Goal: Check status: Check status

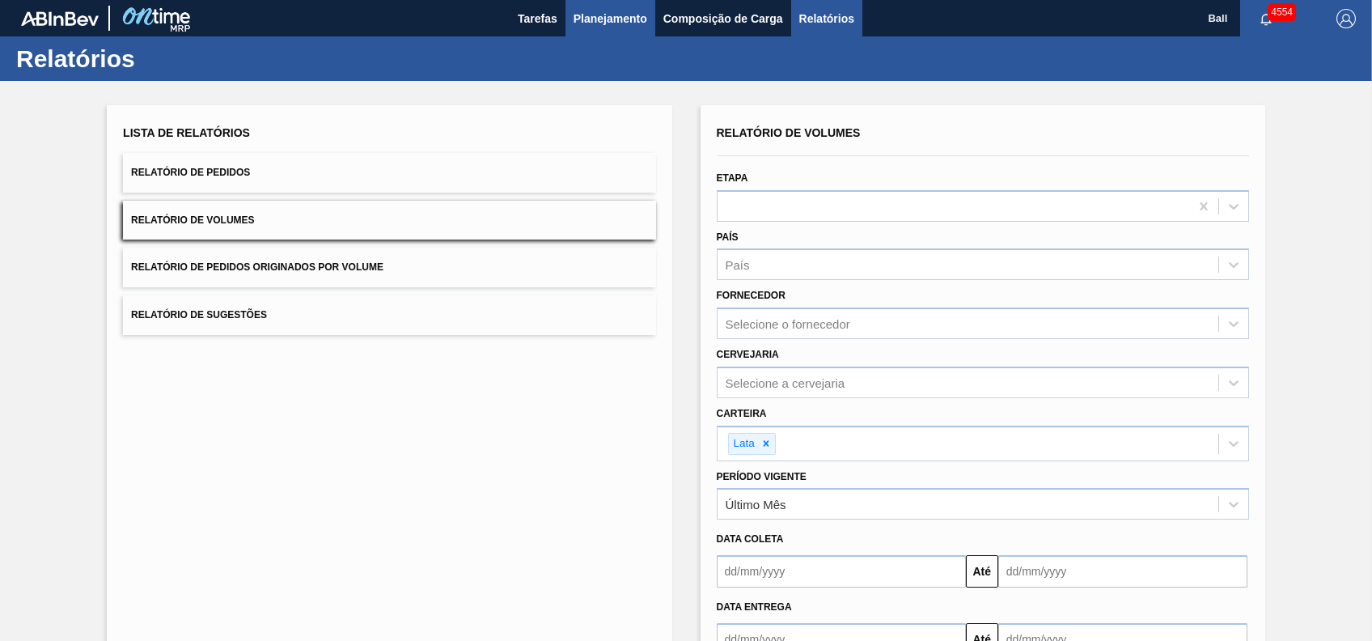
click at [576, 6] on button "Planejamento" at bounding box center [610, 18] width 90 height 36
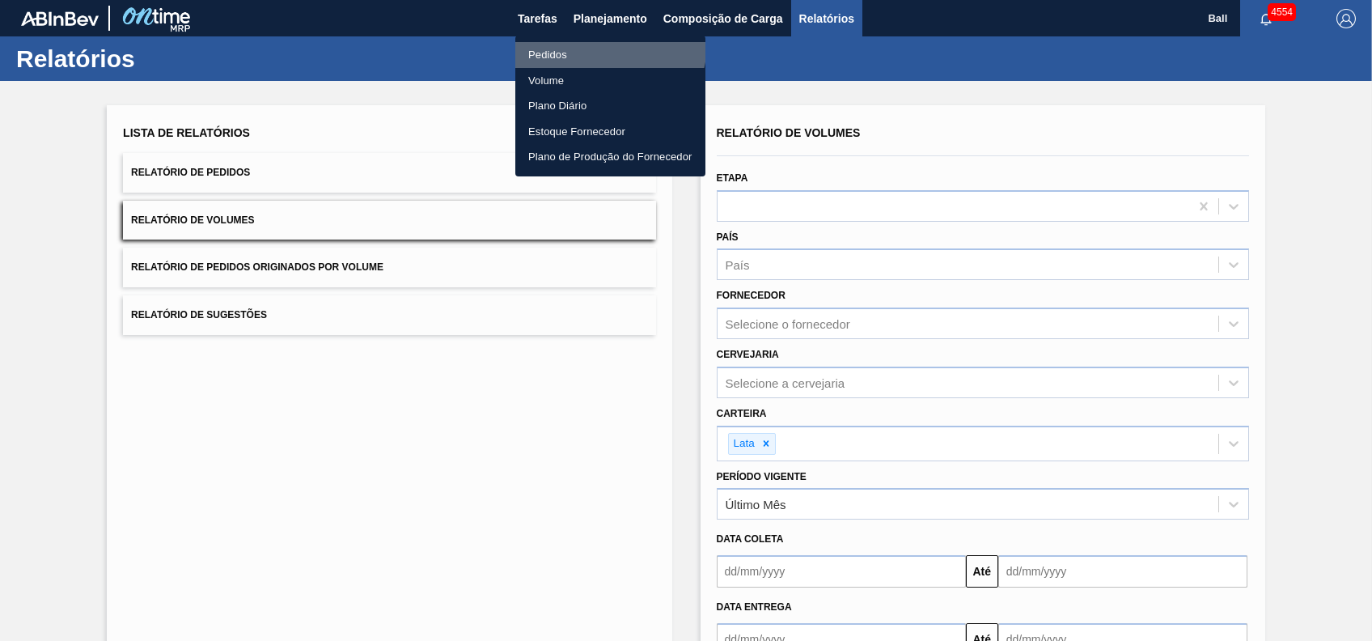
click at [578, 42] on li "Pedidos" at bounding box center [610, 55] width 190 height 26
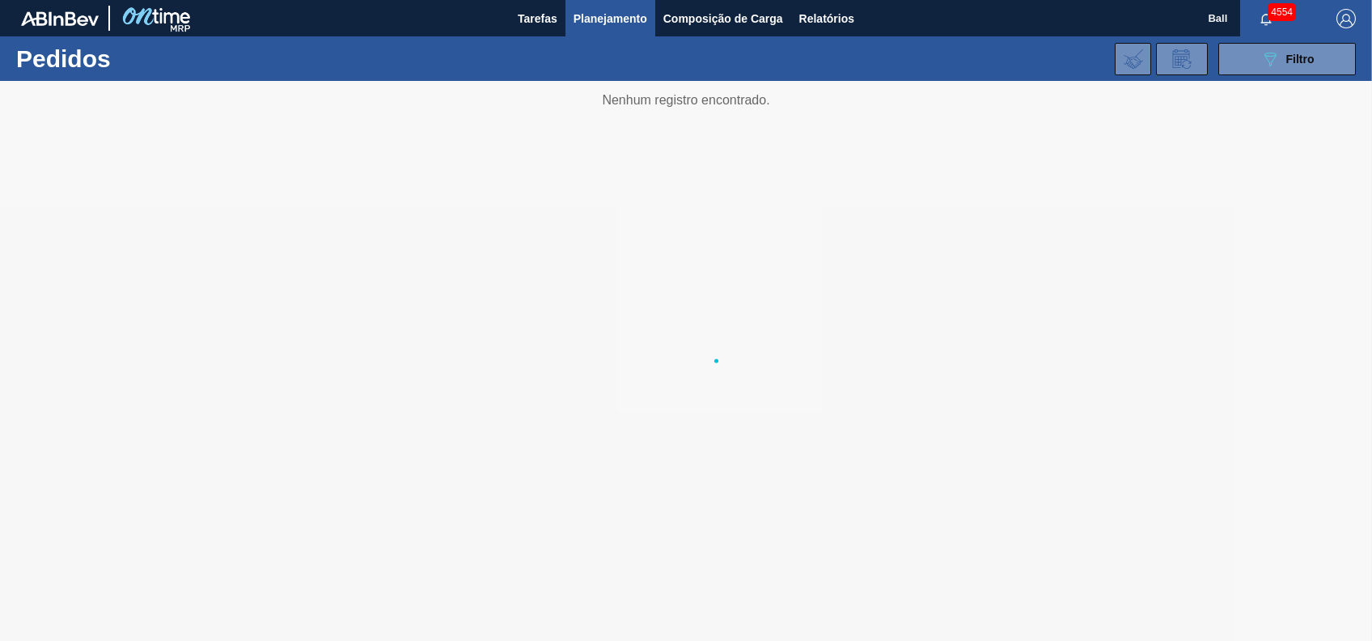
click at [1258, 36] on div "4554" at bounding box center [1280, 18] width 80 height 36
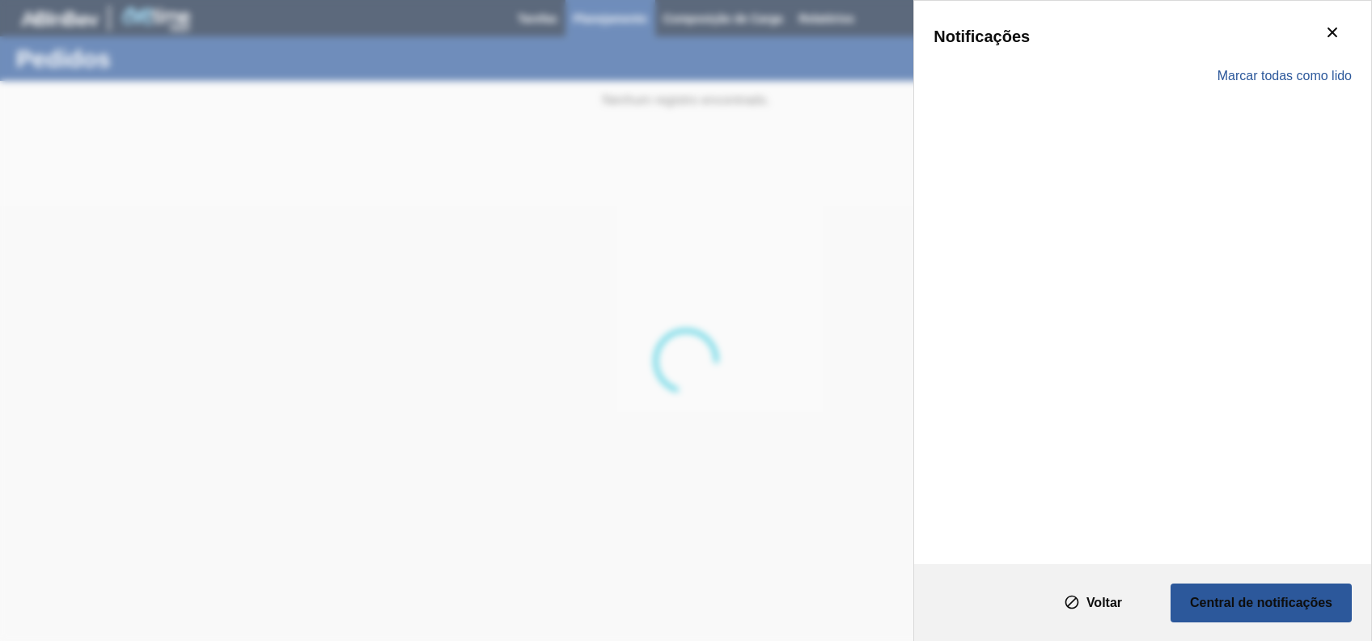
click at [1272, 46] on div "Notificações" at bounding box center [1142, 36] width 418 height 32
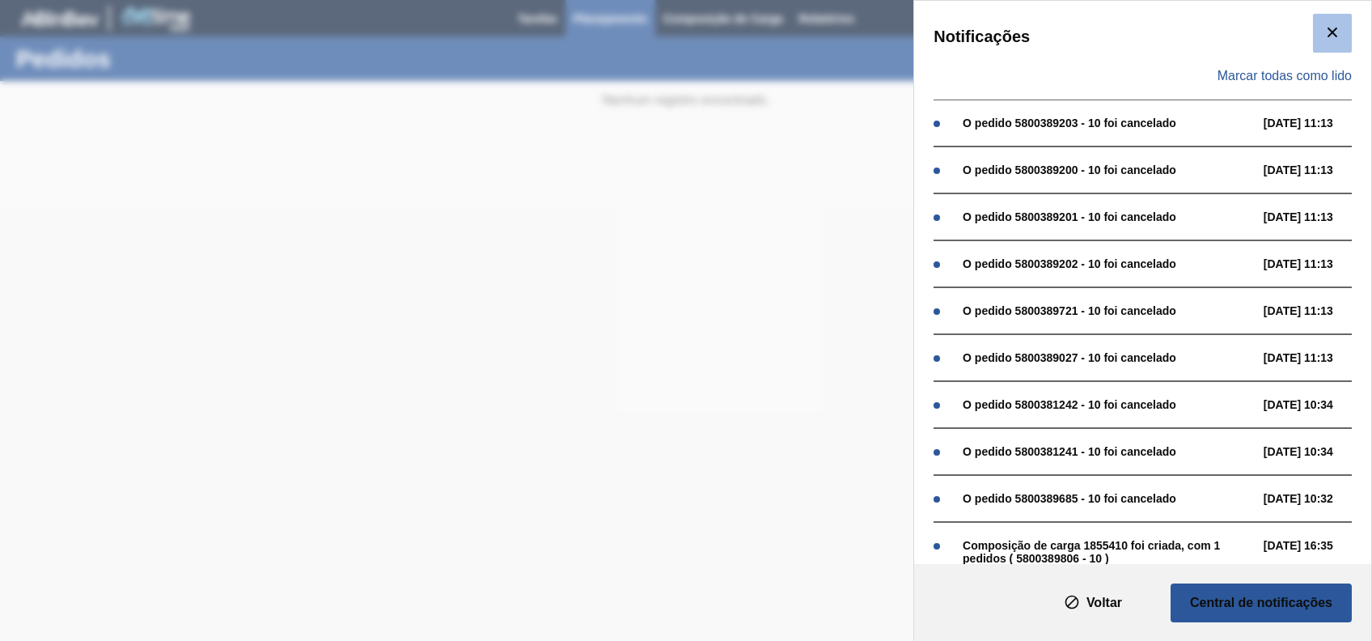
click at [1322, 36] on icon "botão de ícone" at bounding box center [1331, 32] width 19 height 19
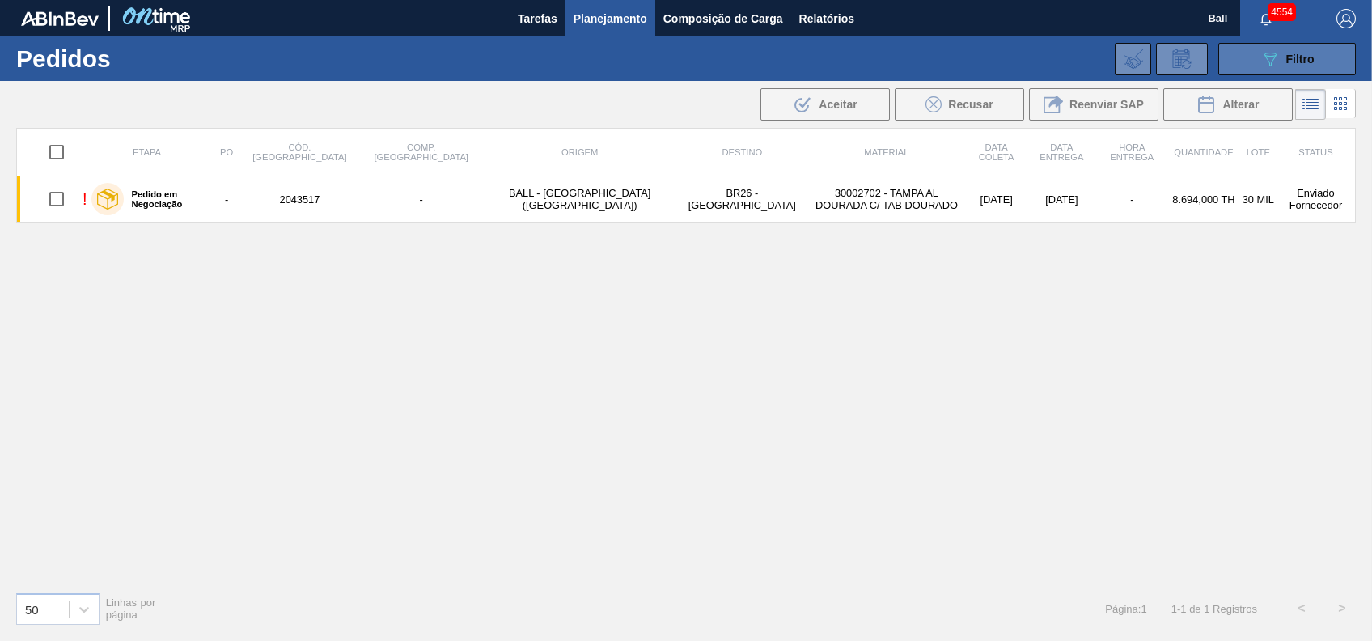
click at [1289, 53] on span "Filtro" at bounding box center [1300, 59] width 28 height 13
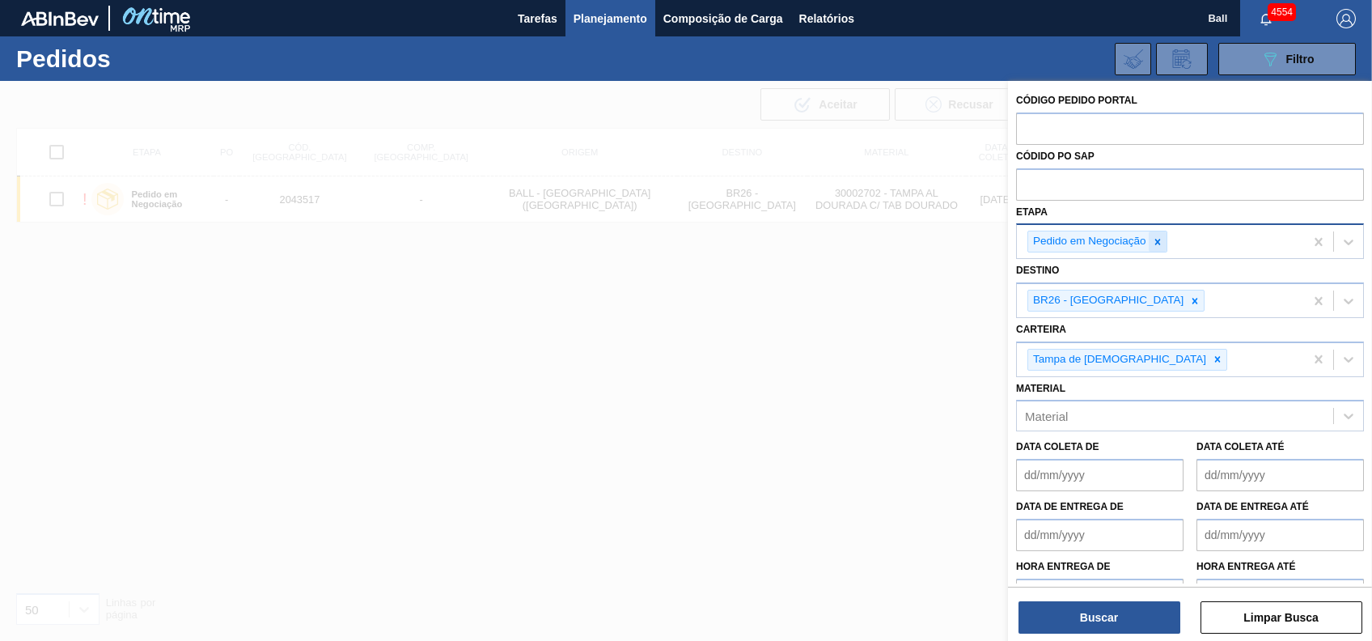
click at [1160, 239] on icon at bounding box center [1157, 241] width 11 height 11
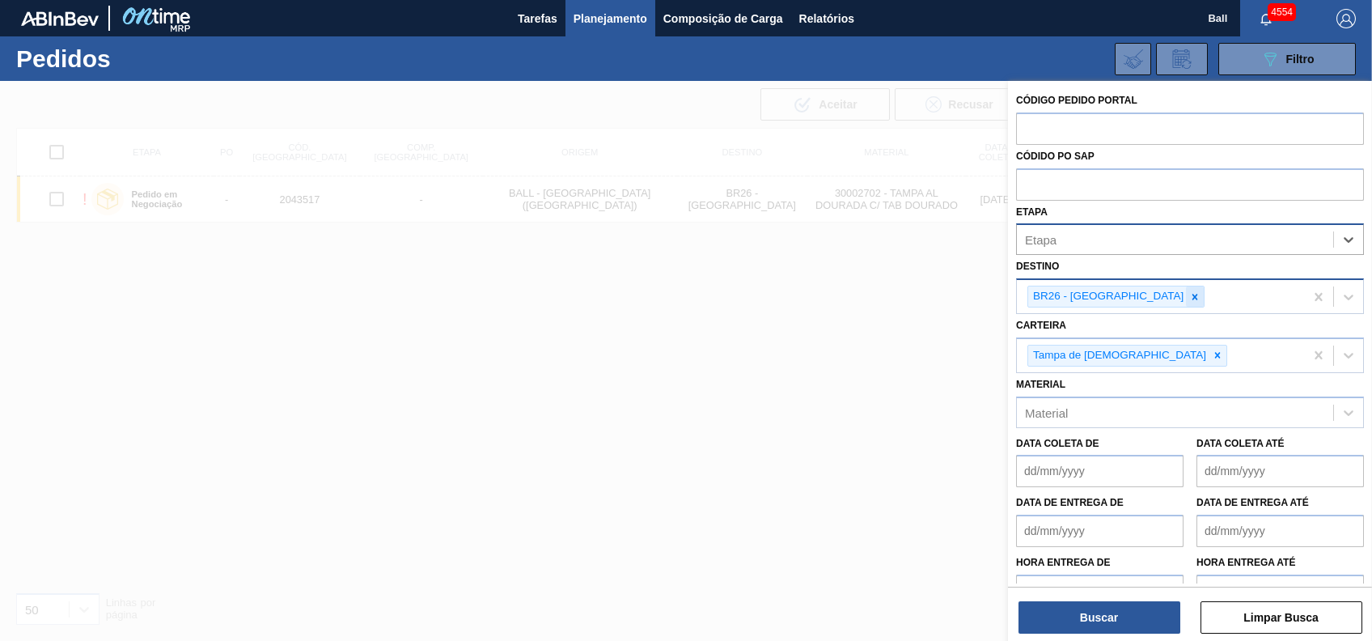
click at [1192, 294] on icon at bounding box center [1195, 297] width 6 height 6
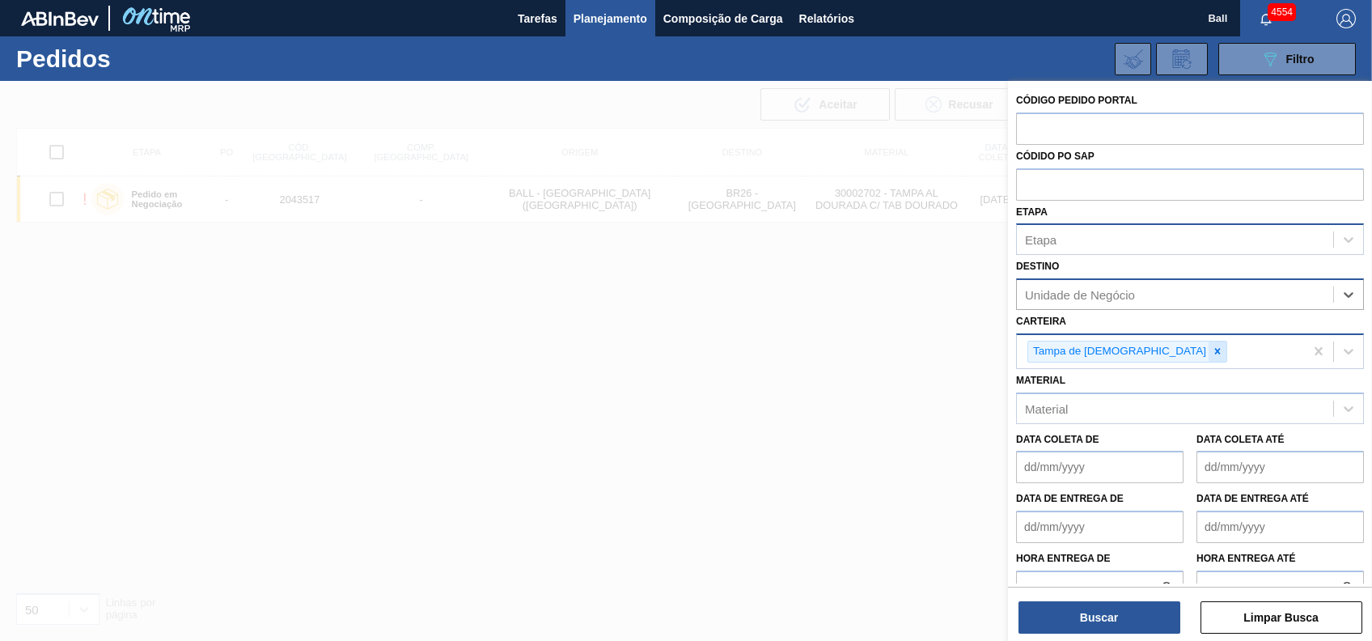
click at [1212, 355] on icon at bounding box center [1217, 350] width 11 height 11
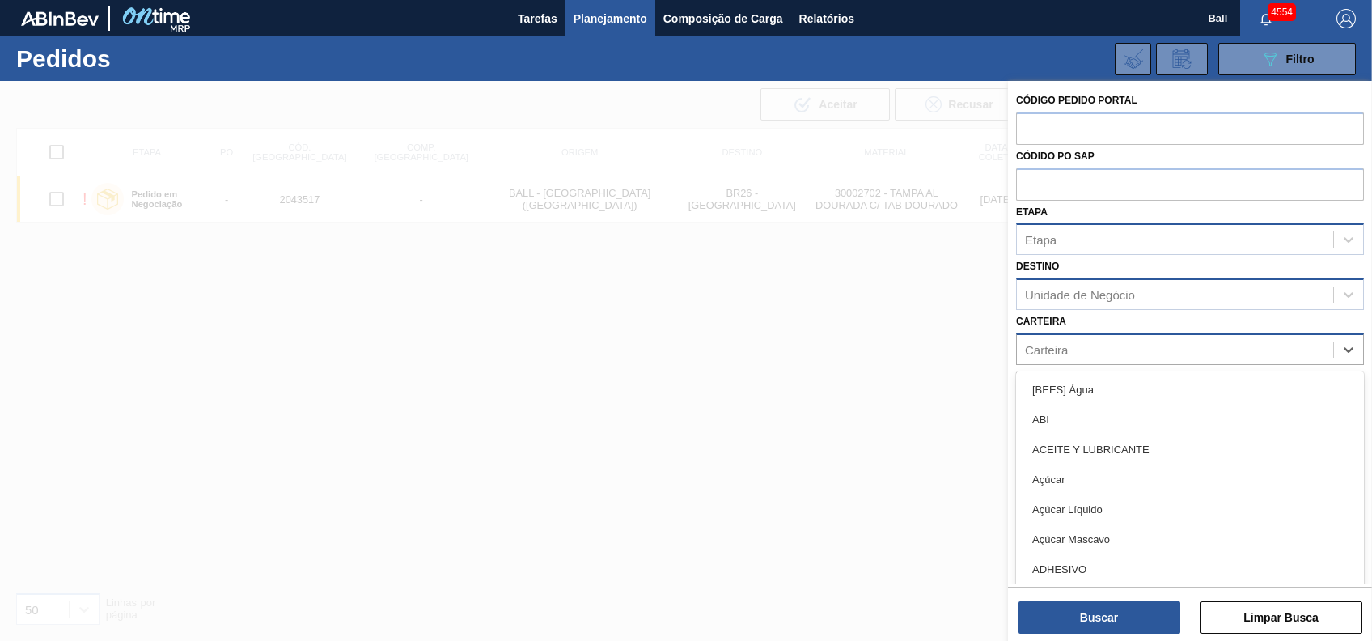
click at [1116, 347] on div "Carteira" at bounding box center [1175, 348] width 316 height 23
type input "lata"
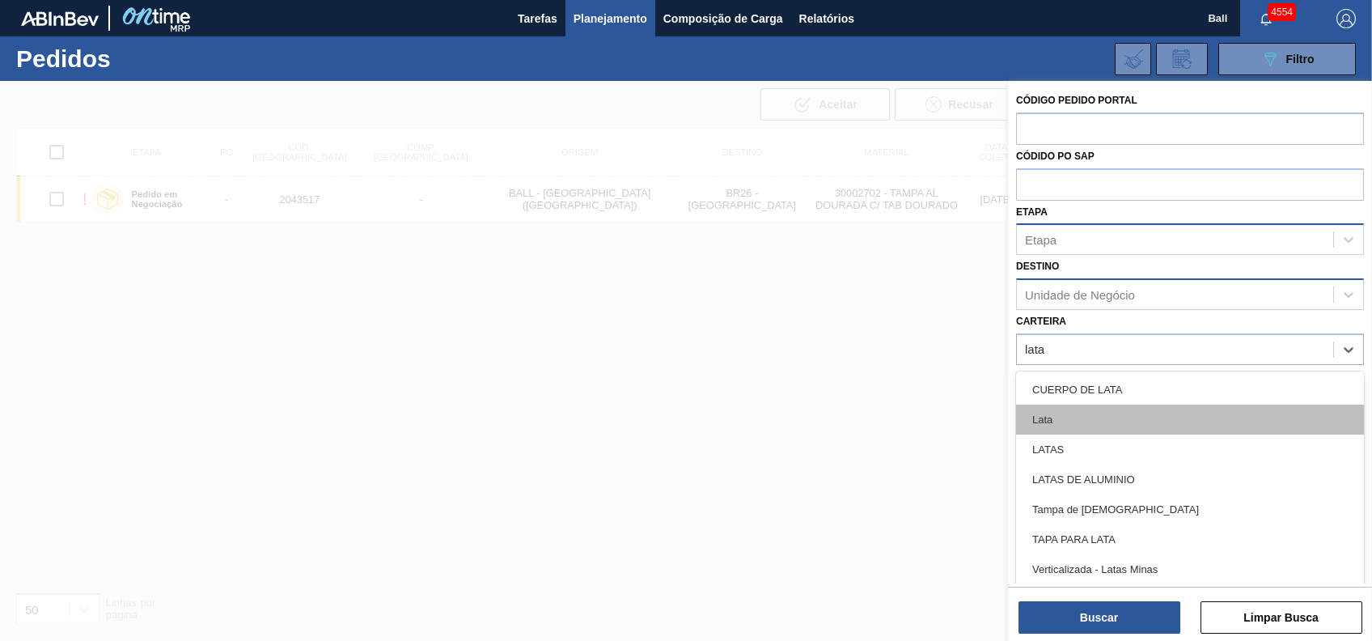
click at [1031, 421] on div "Lata" at bounding box center [1190, 419] width 348 height 30
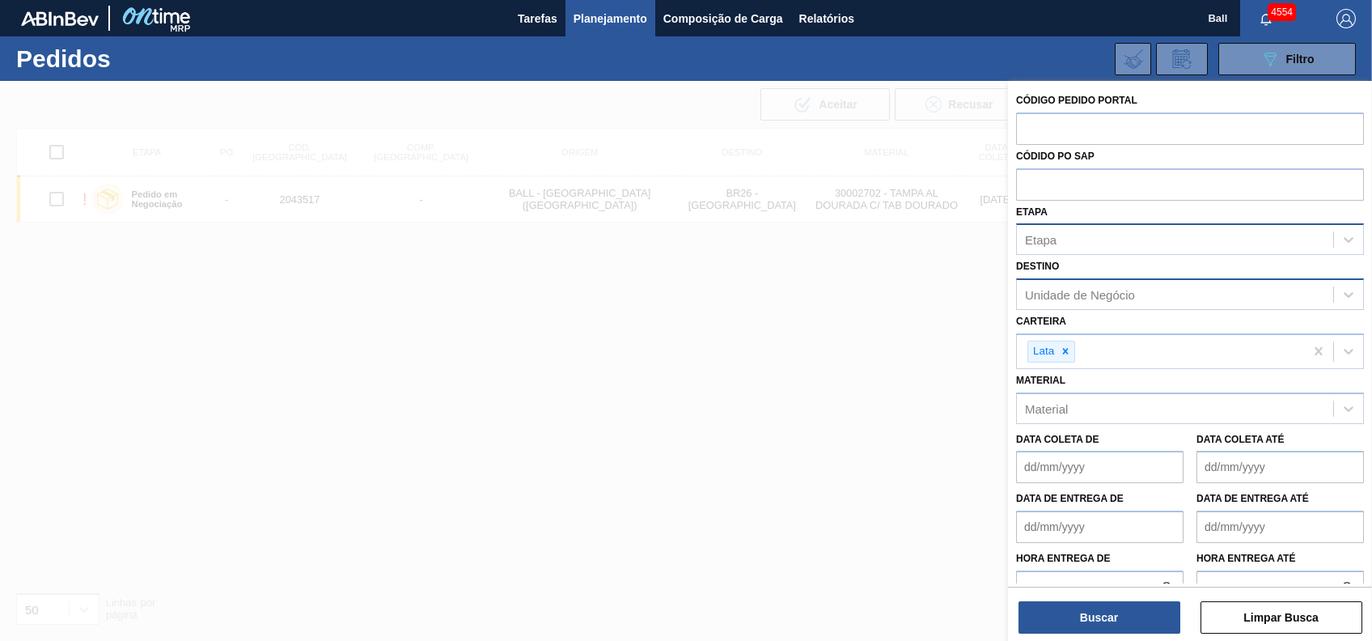
click at [1093, 111] on div "Código Pedido Portal" at bounding box center [1190, 117] width 348 height 56
click at [1099, 116] on input "text" at bounding box center [1190, 127] width 348 height 31
paste input "text"
click at [1150, 169] on input "text" at bounding box center [1190, 183] width 348 height 31
paste input "text"
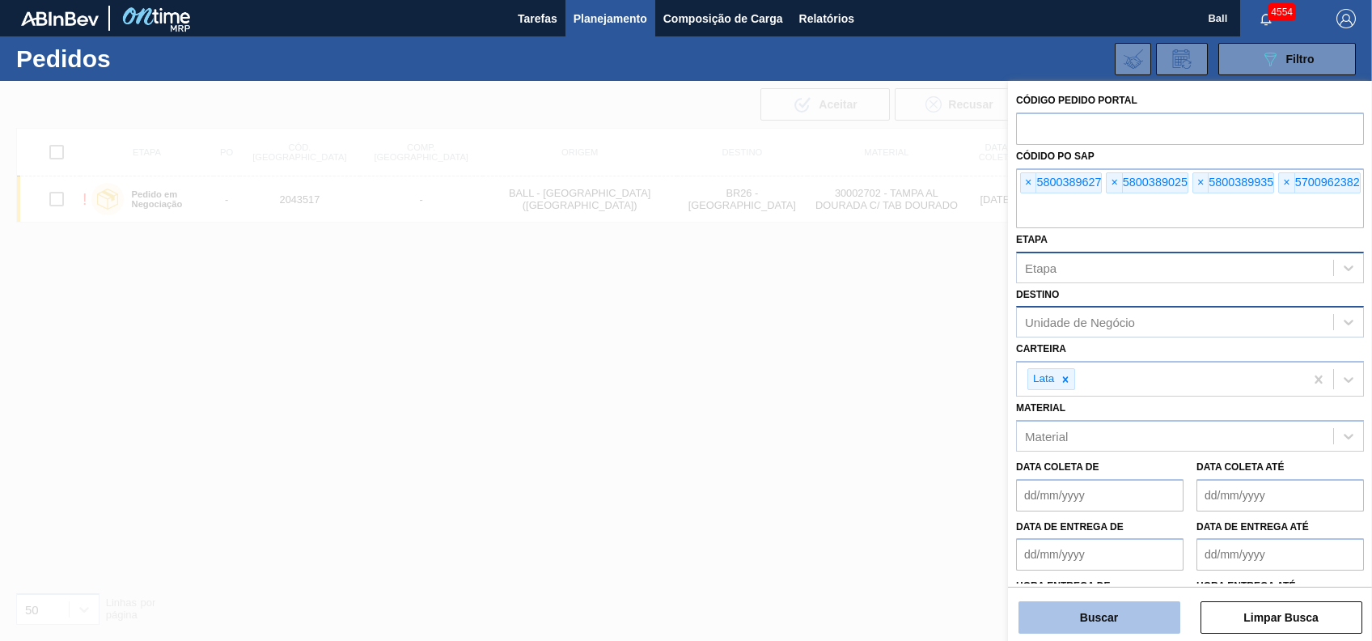
click at [1156, 619] on button "Buscar" at bounding box center [1099, 617] width 162 height 32
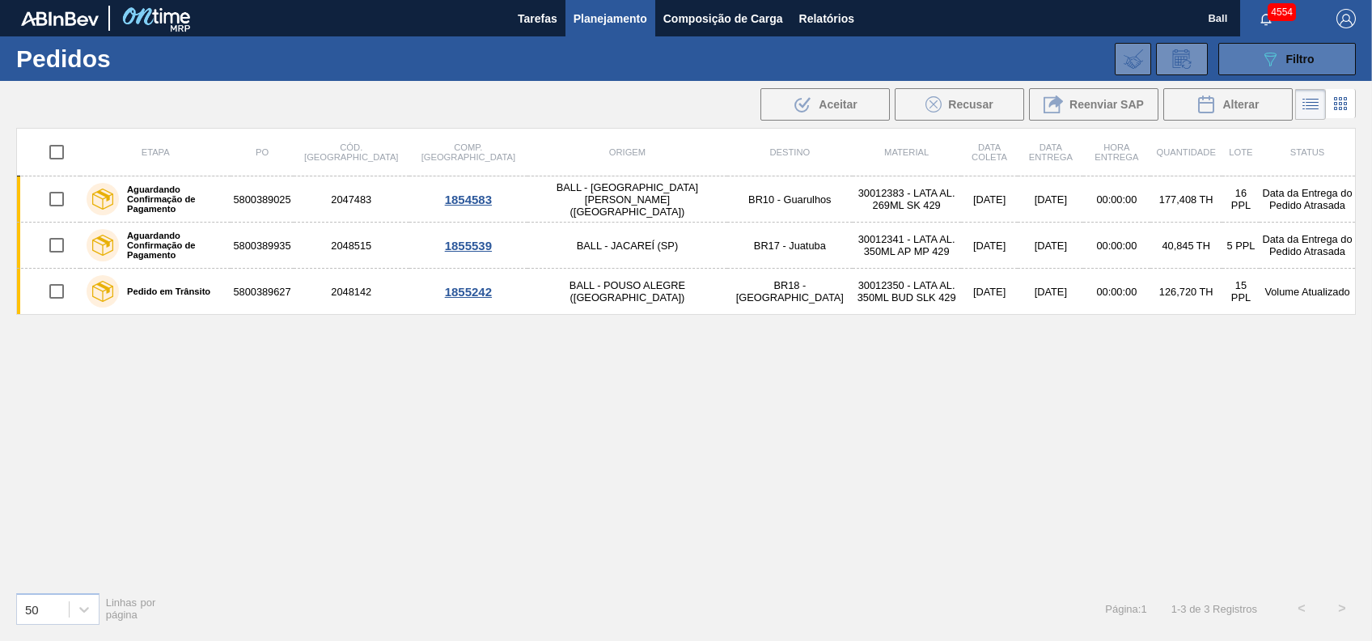
click at [1288, 59] on span "Filtro" at bounding box center [1300, 59] width 28 height 13
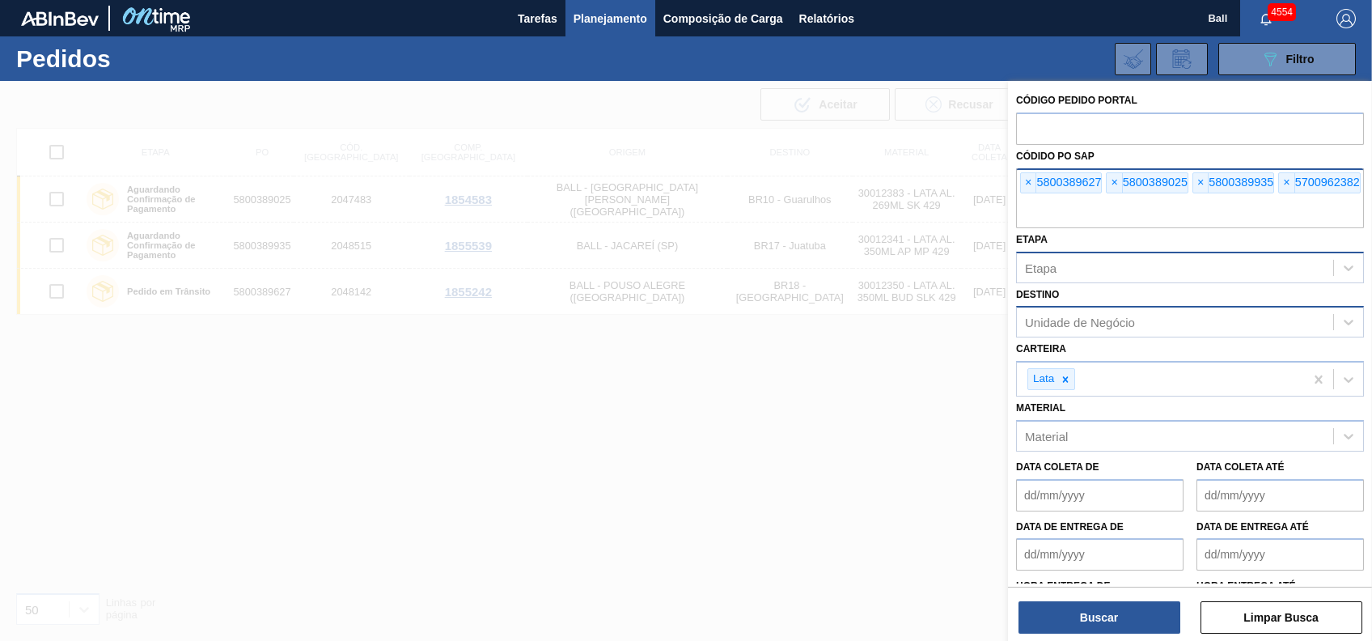
click at [1131, 209] on input "text" at bounding box center [1190, 212] width 348 height 31
paste input "text"
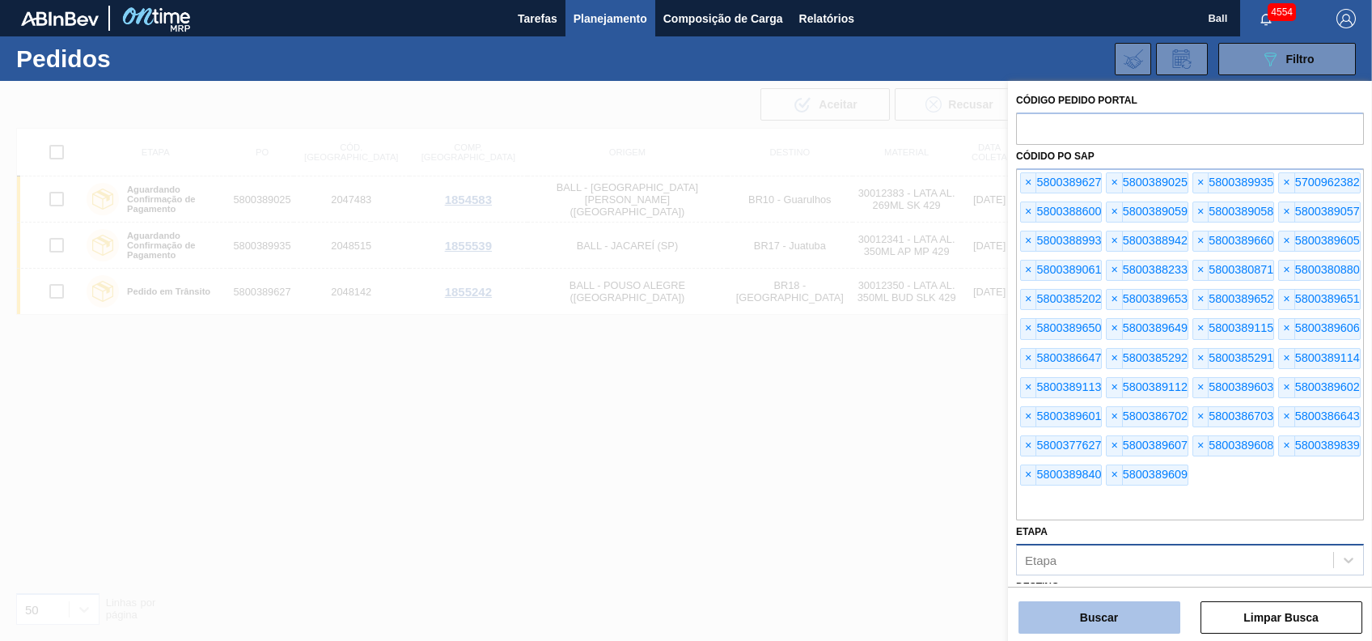
click at [1139, 614] on button "Buscar" at bounding box center [1099, 617] width 162 height 32
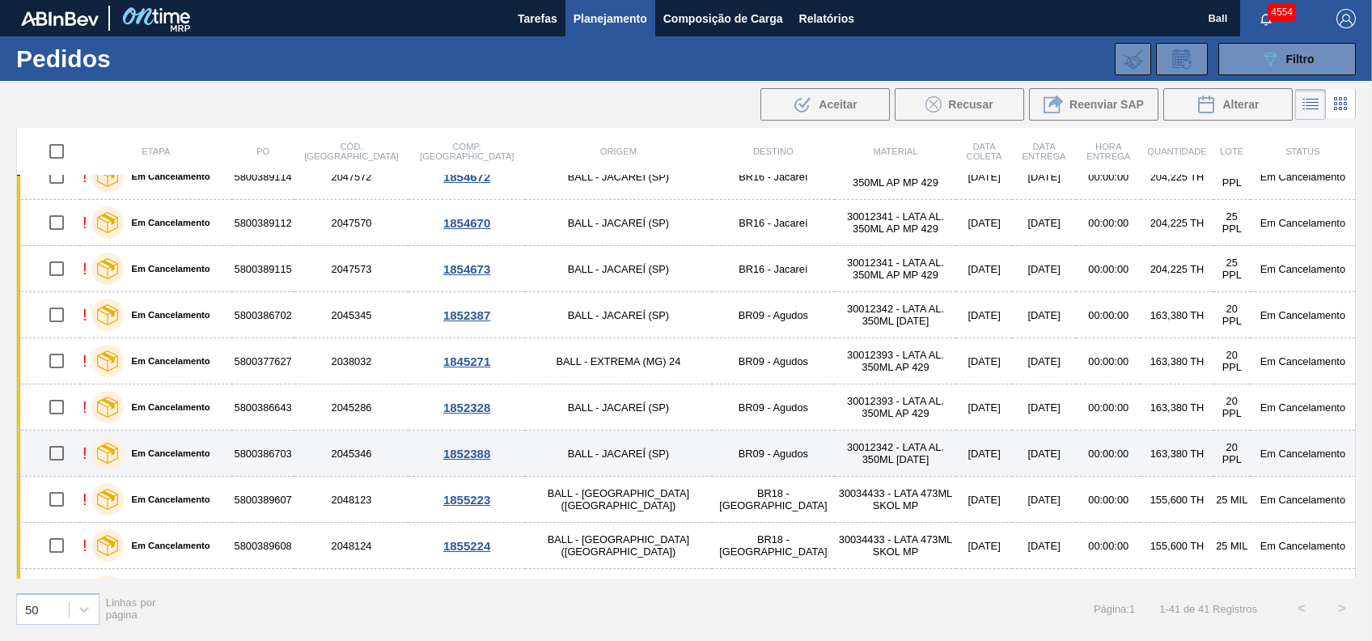
scroll to position [1268, 0]
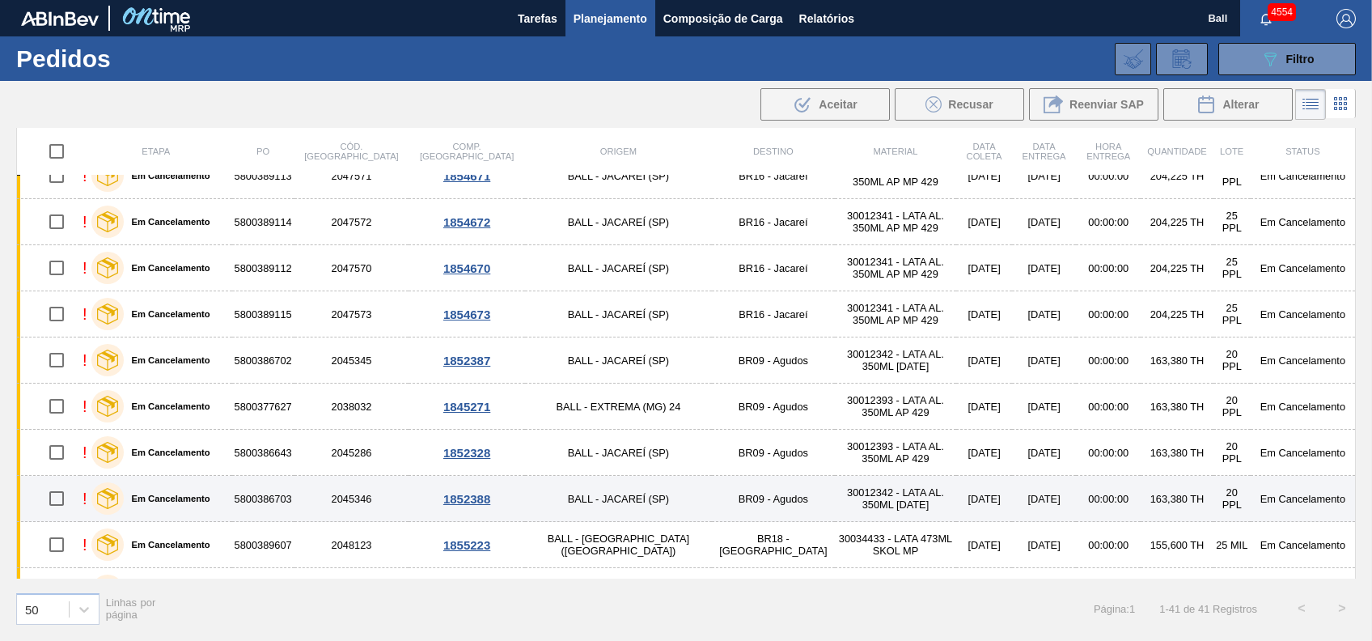
click at [57, 492] on input "checkbox" at bounding box center [57, 498] width 34 height 34
checkbox input "true"
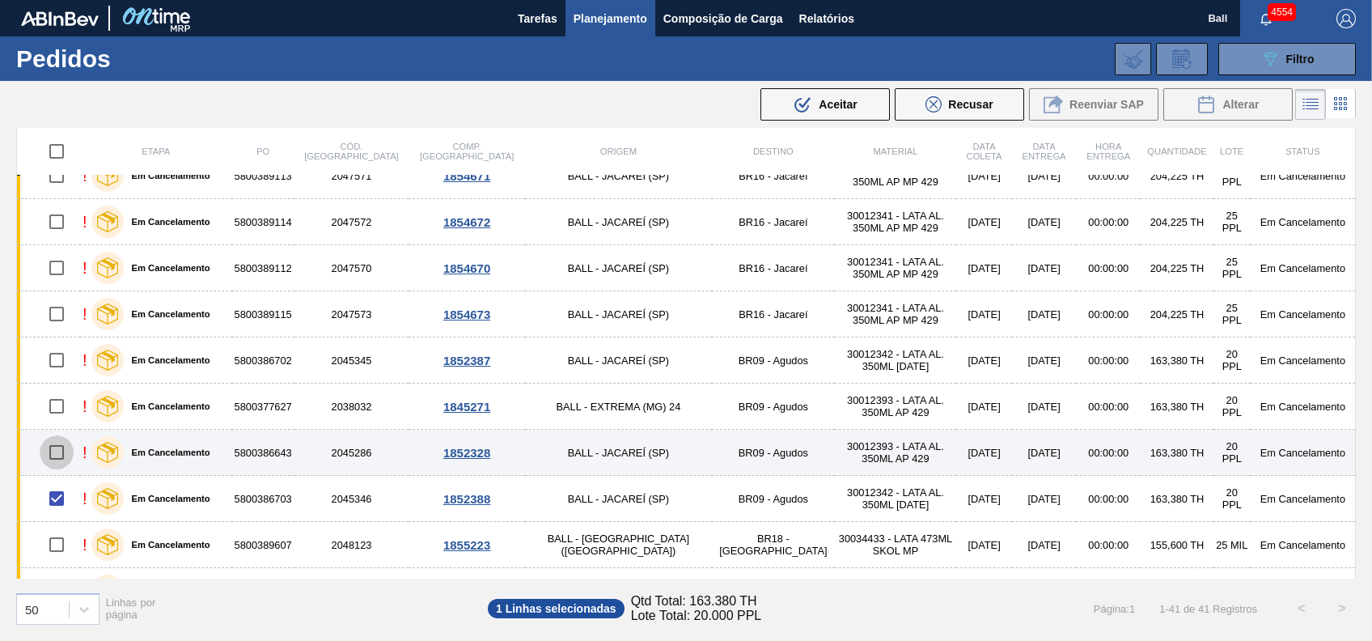
click at [57, 453] on input "checkbox" at bounding box center [57, 452] width 34 height 34
checkbox input "true"
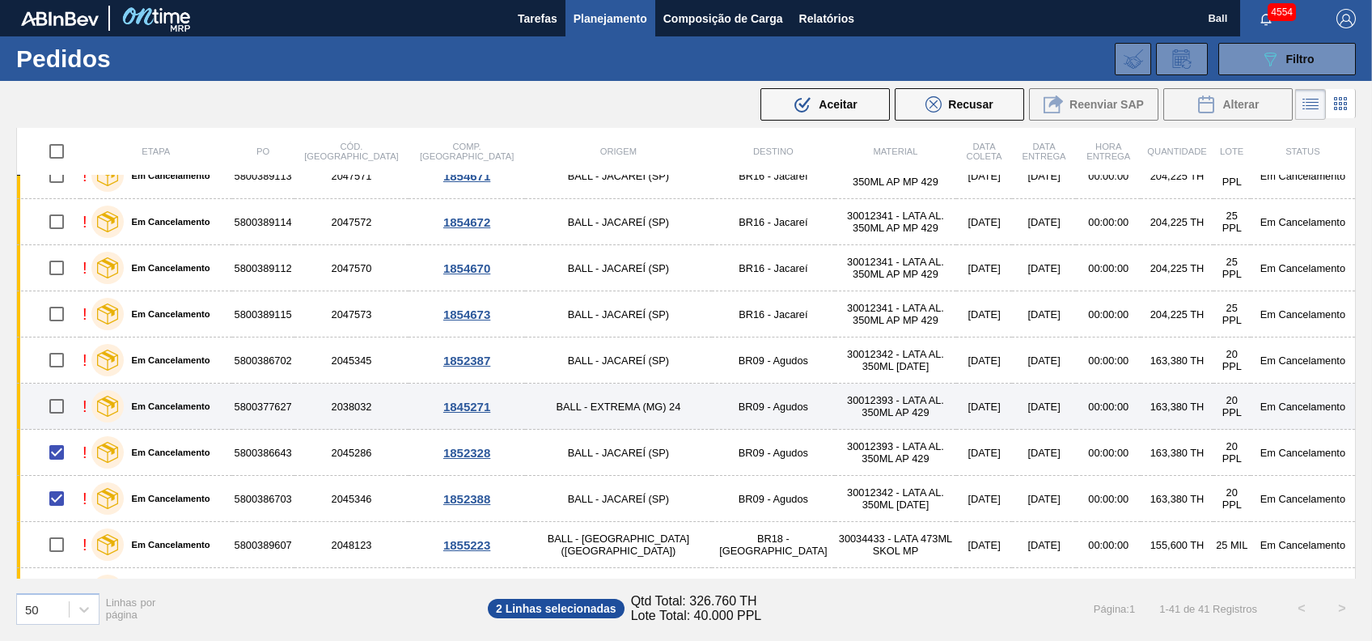
click at [58, 404] on input "checkbox" at bounding box center [57, 406] width 34 height 34
checkbox input "true"
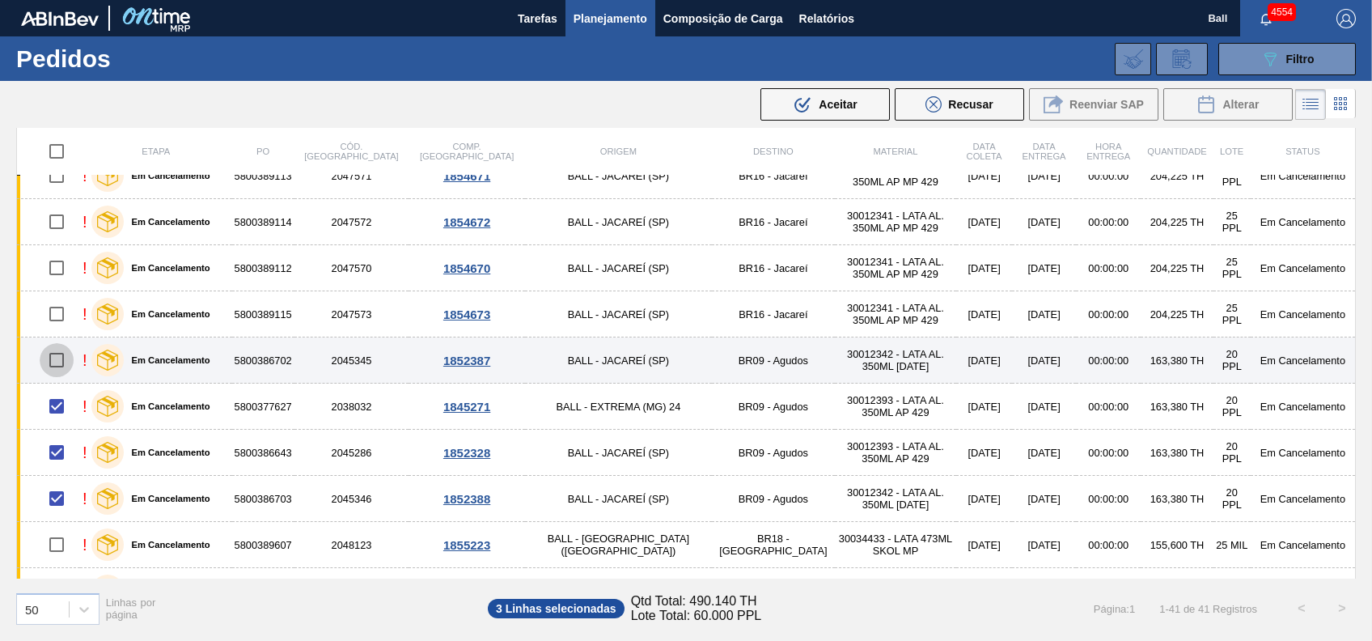
click at [55, 359] on input "checkbox" at bounding box center [57, 360] width 34 height 34
checkbox input "true"
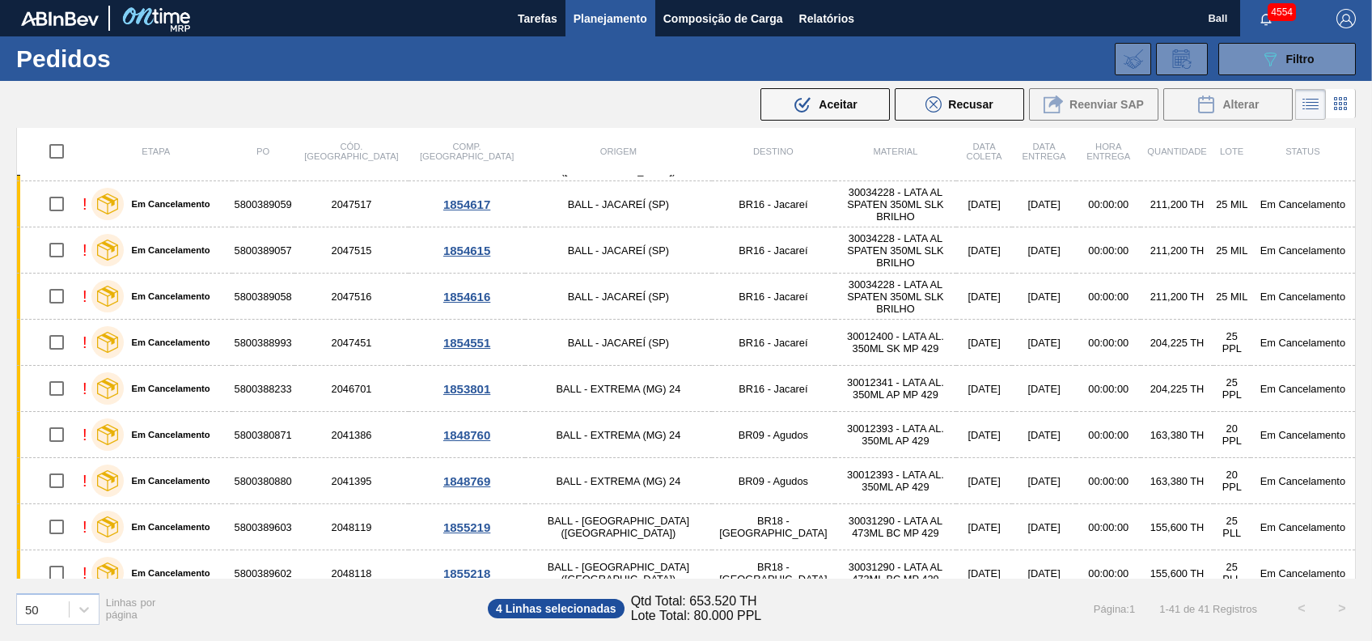
scroll to position [730, 0]
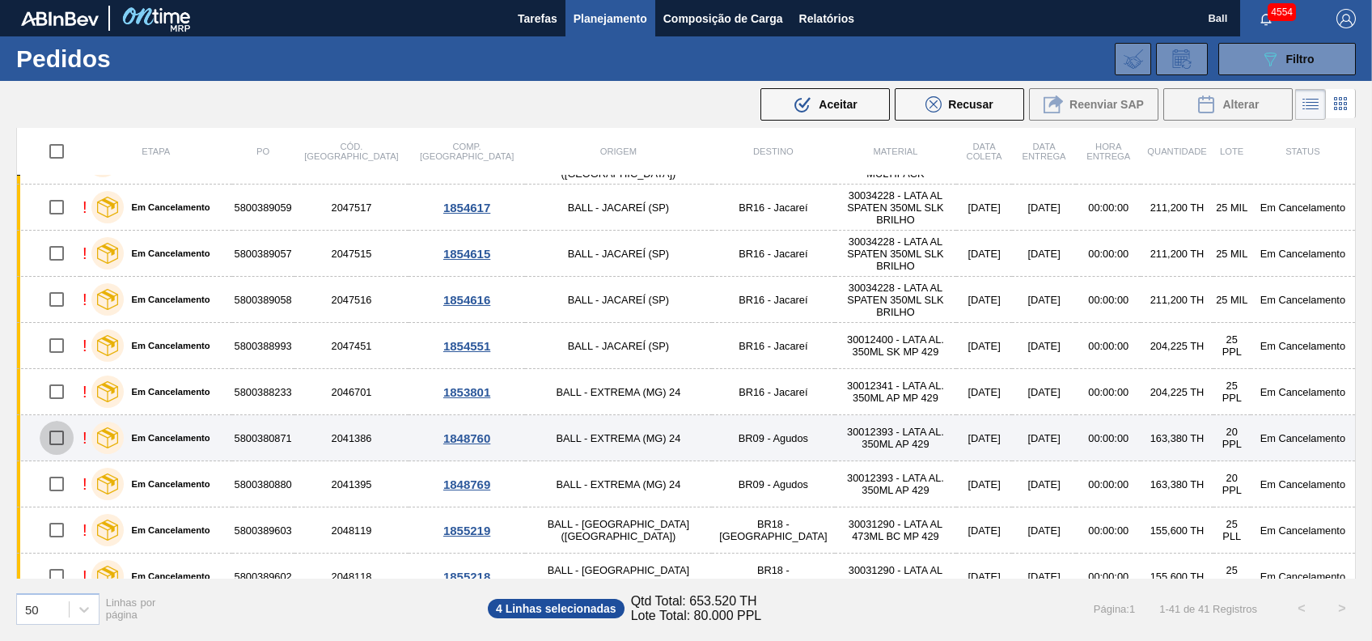
click at [60, 440] on input "checkbox" at bounding box center [57, 438] width 34 height 34
checkbox input "true"
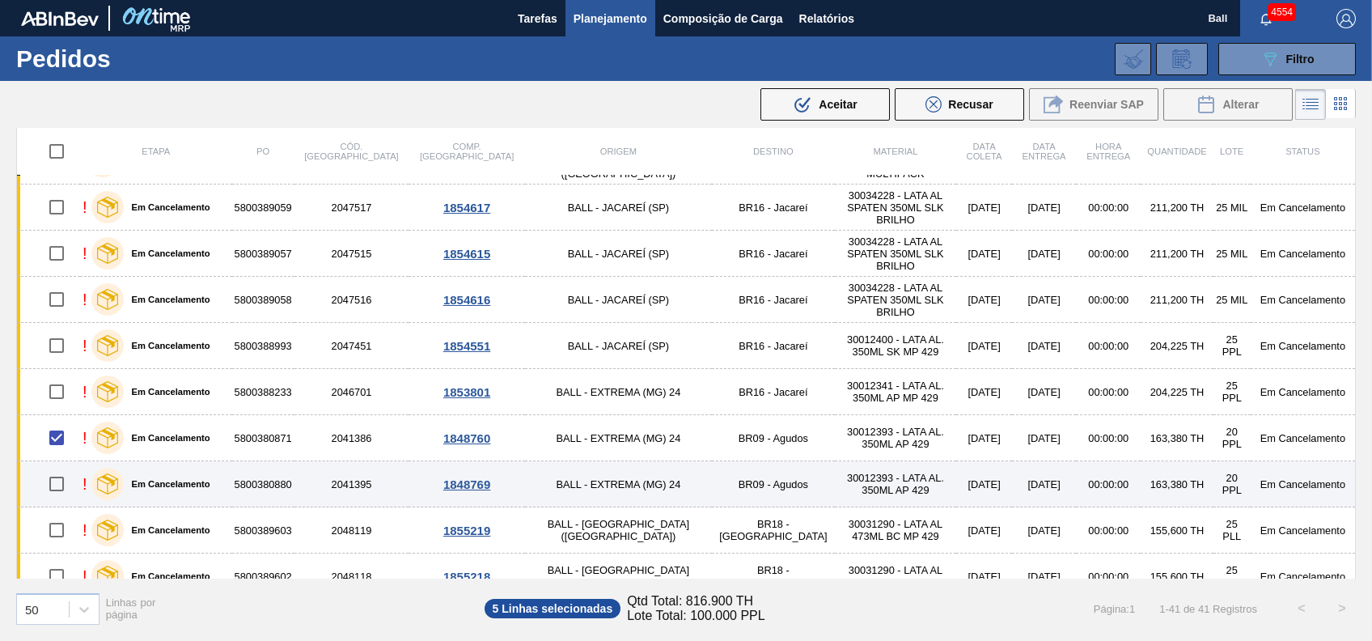
click at [55, 484] on input "checkbox" at bounding box center [57, 484] width 34 height 34
checkbox input "true"
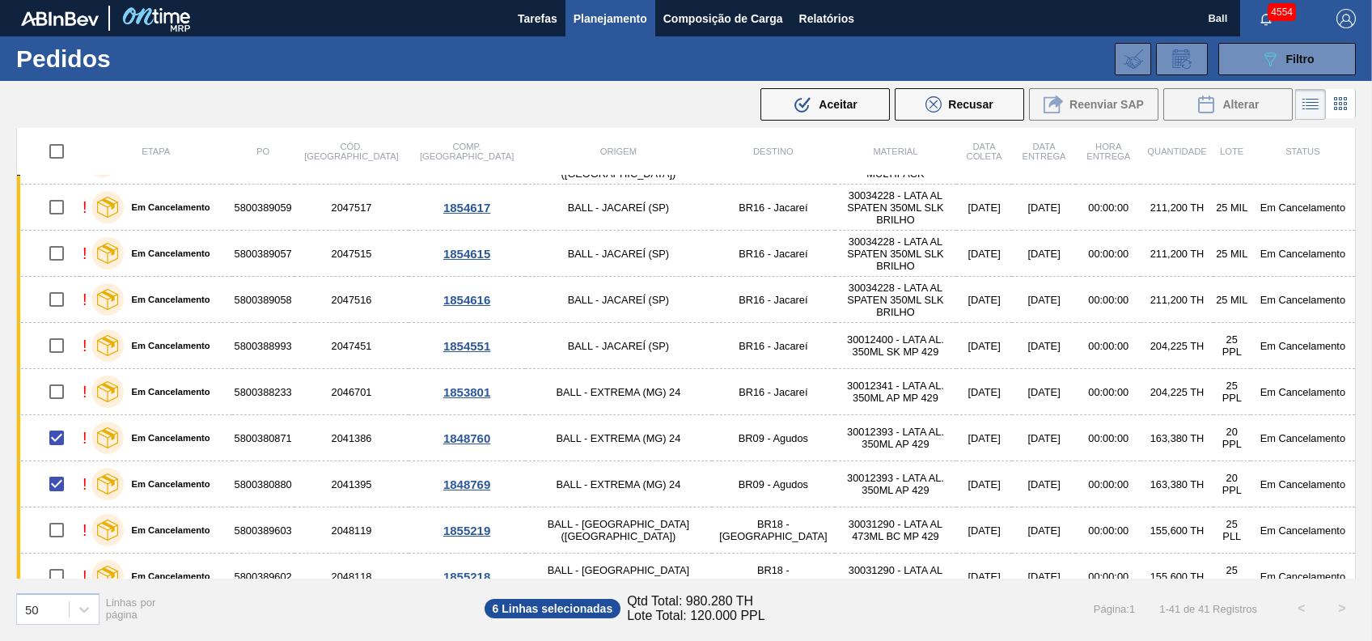
scroll to position [122, 0]
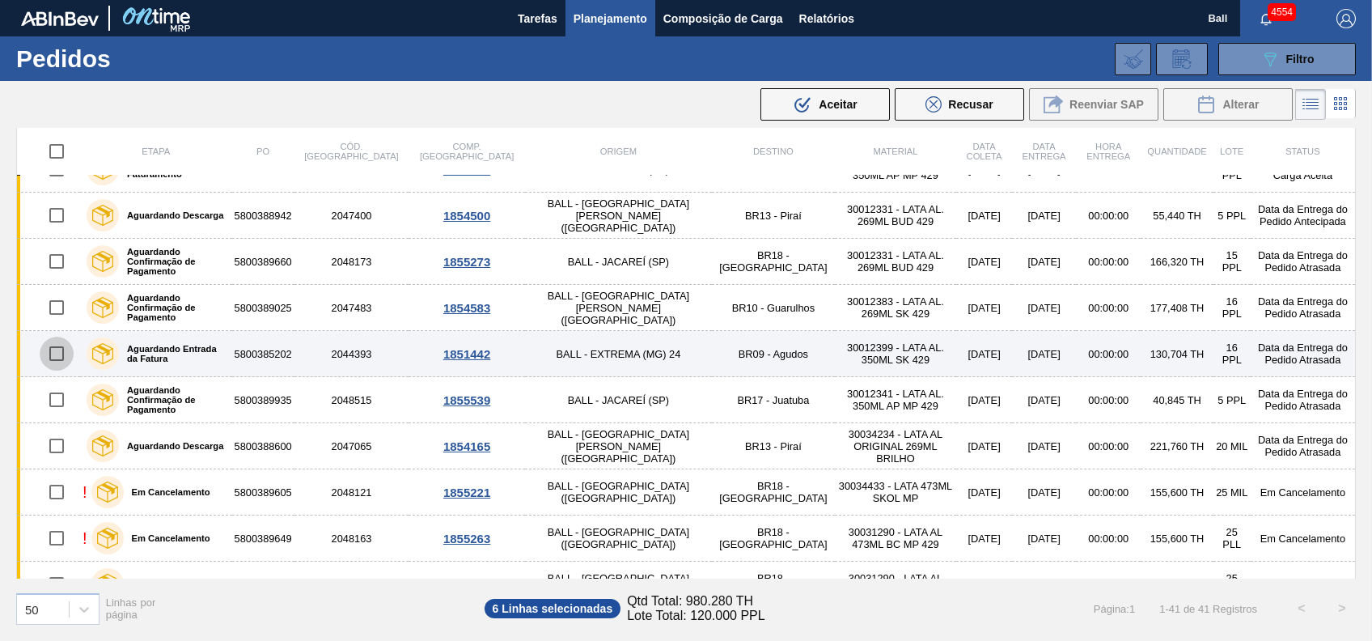
click at [60, 357] on input "checkbox" at bounding box center [57, 353] width 34 height 34
checkbox input "true"
